Goal: Check status: Check status

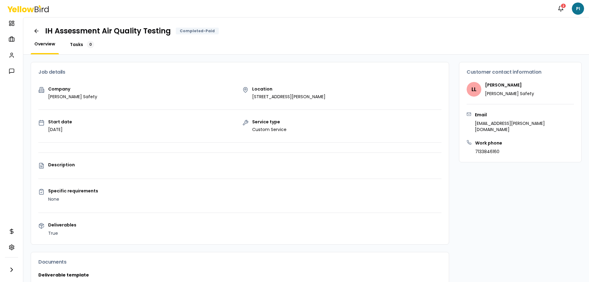
click at [78, 47] on span "Tasks" at bounding box center [76, 44] width 13 height 6
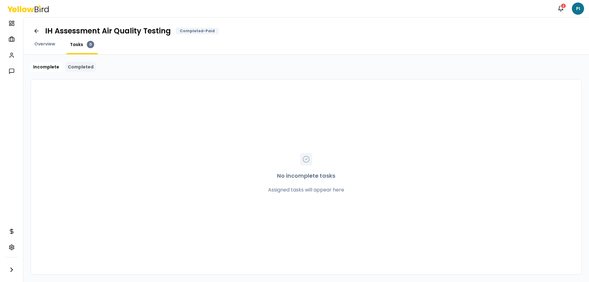
click at [79, 67] on link "Completed" at bounding box center [80, 67] width 31 height 10
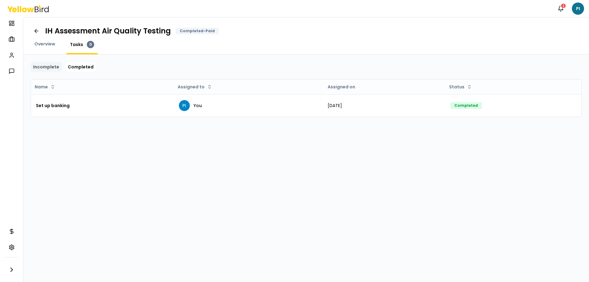
click at [50, 68] on link "Incomplete" at bounding box center [46, 67] width 31 height 10
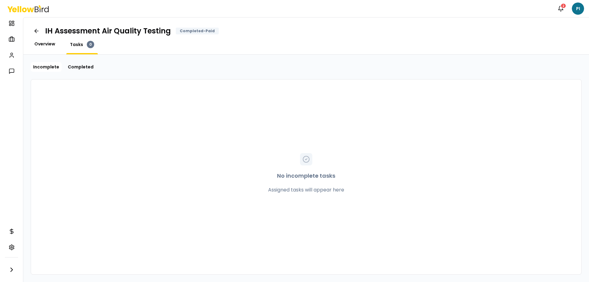
click at [45, 43] on span "Overview" at bounding box center [44, 44] width 21 height 6
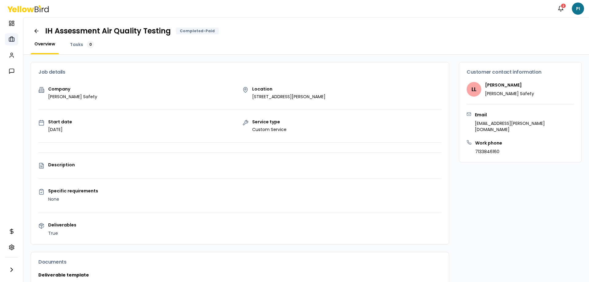
click at [13, 39] on icon at bounding box center [12, 39] width 6 height 6
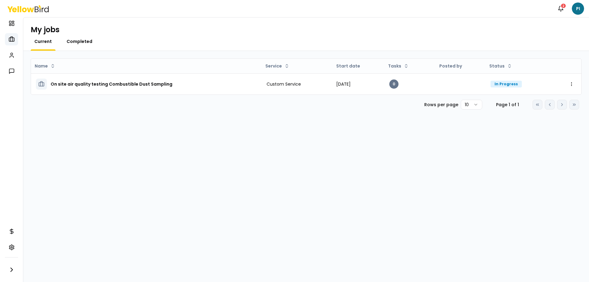
click at [80, 40] on span "Completed" at bounding box center [80, 41] width 26 height 6
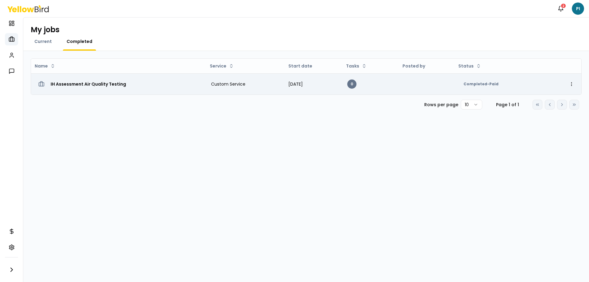
click at [111, 85] on h3 "IH Assessment Air Quality Testing" at bounding box center [88, 83] width 75 height 11
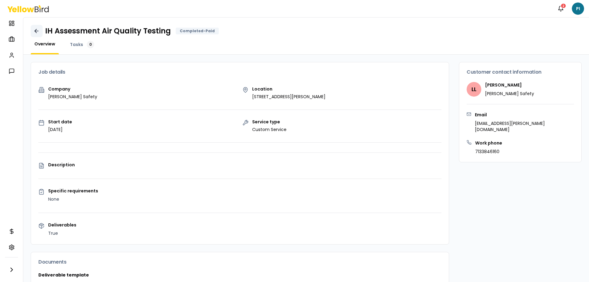
click at [38, 34] on icon at bounding box center [36, 31] width 6 height 6
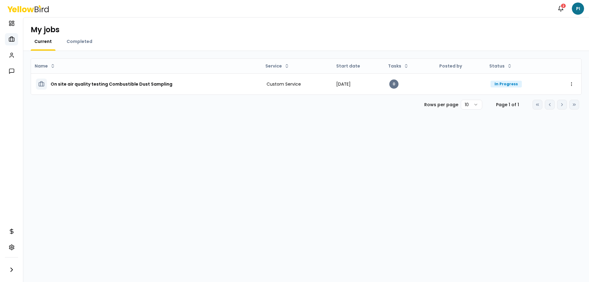
click at [39, 44] on span "Current" at bounding box center [42, 41] width 17 height 6
click at [85, 46] on div "Completed" at bounding box center [79, 44] width 33 height 12
click at [84, 44] on span "Completed" at bounding box center [80, 41] width 26 height 6
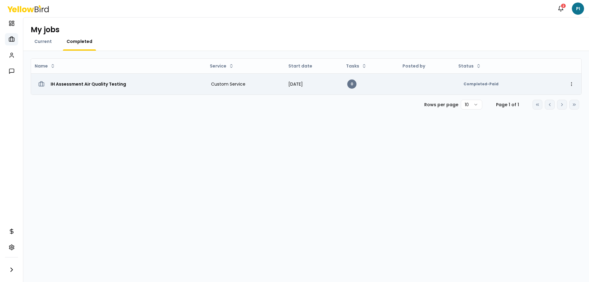
click at [145, 89] on div "IH Assessment Air Quality Testing" at bounding box center [118, 83] width 165 height 11
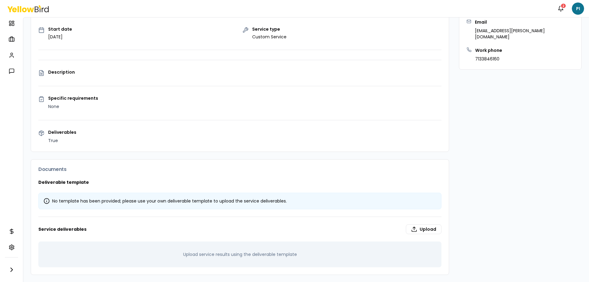
scroll to position [93, 0]
